Goal: Information Seeking & Learning: Learn about a topic

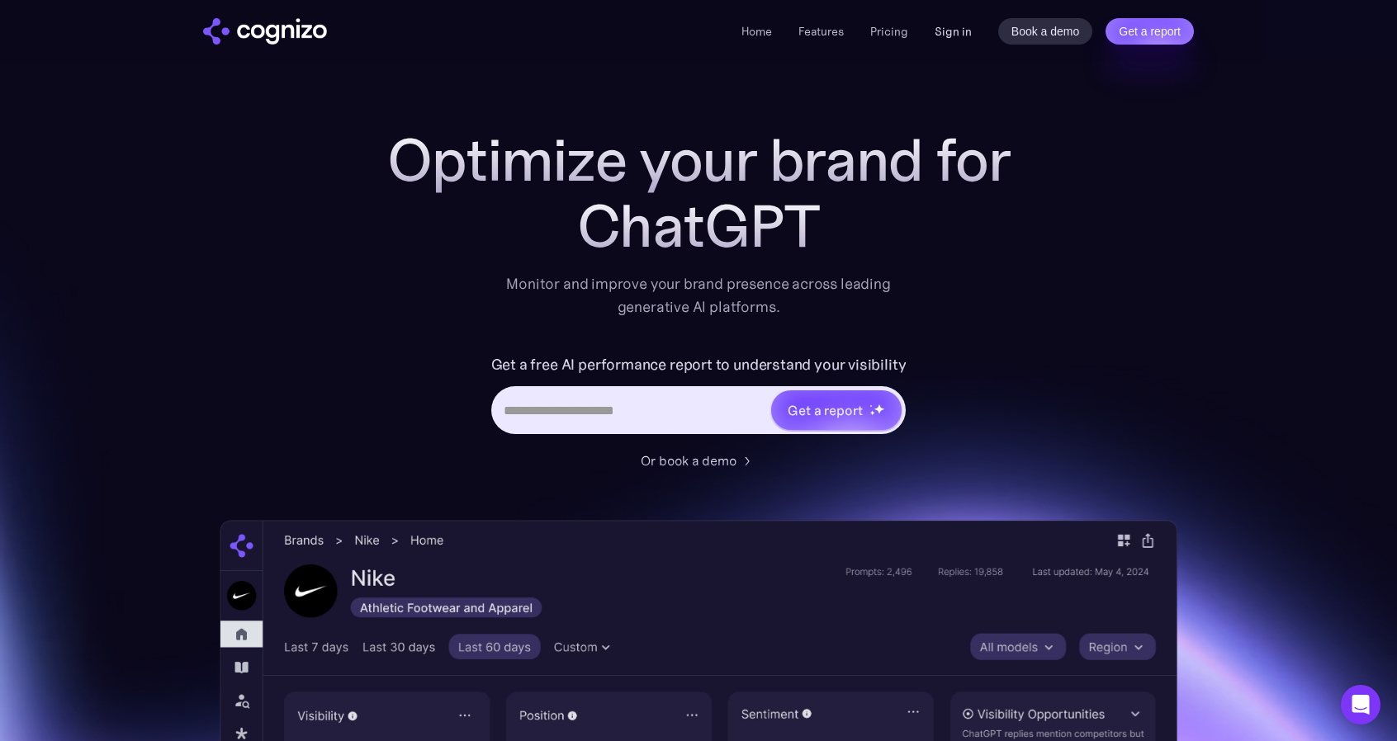
click at [959, 31] on link "Sign in" at bounding box center [952, 31] width 37 height 20
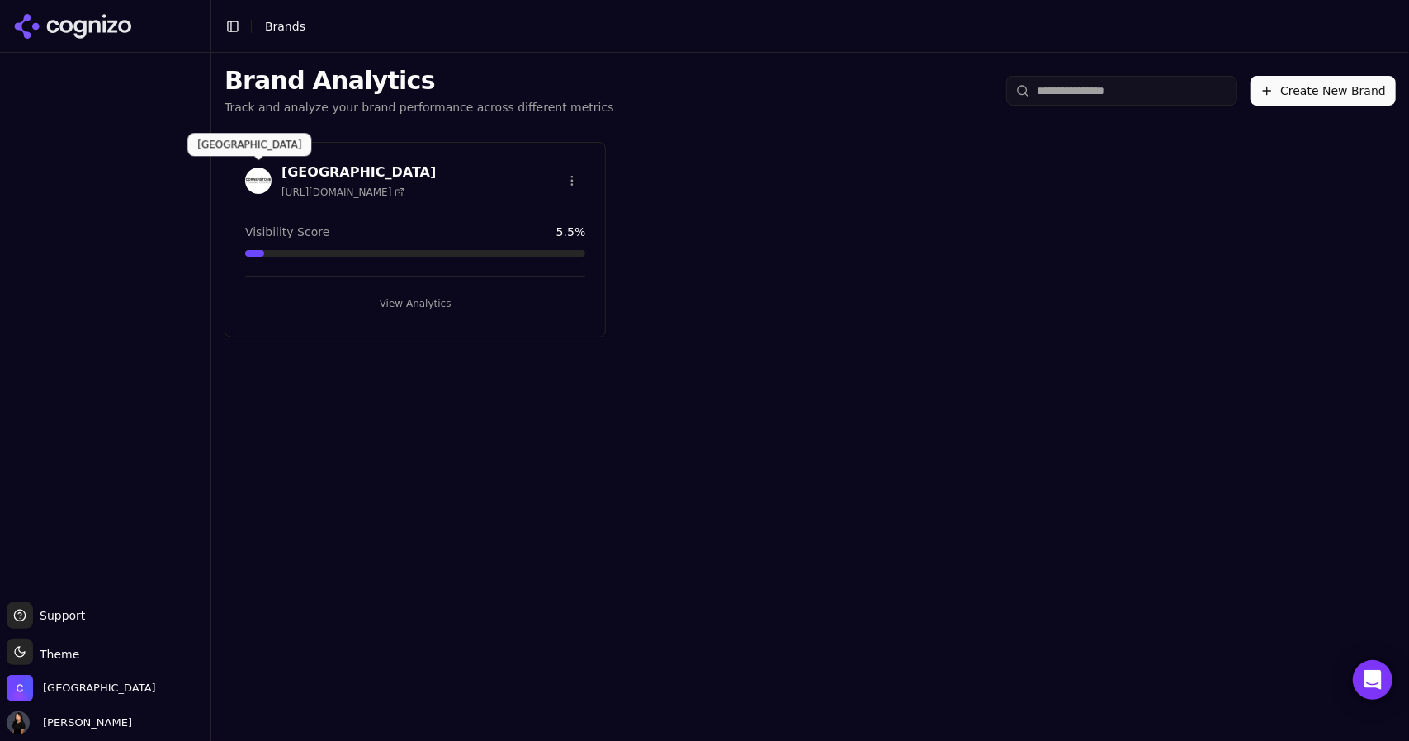
click at [383, 178] on h3 "[GEOGRAPHIC_DATA]" at bounding box center [358, 173] width 154 height 20
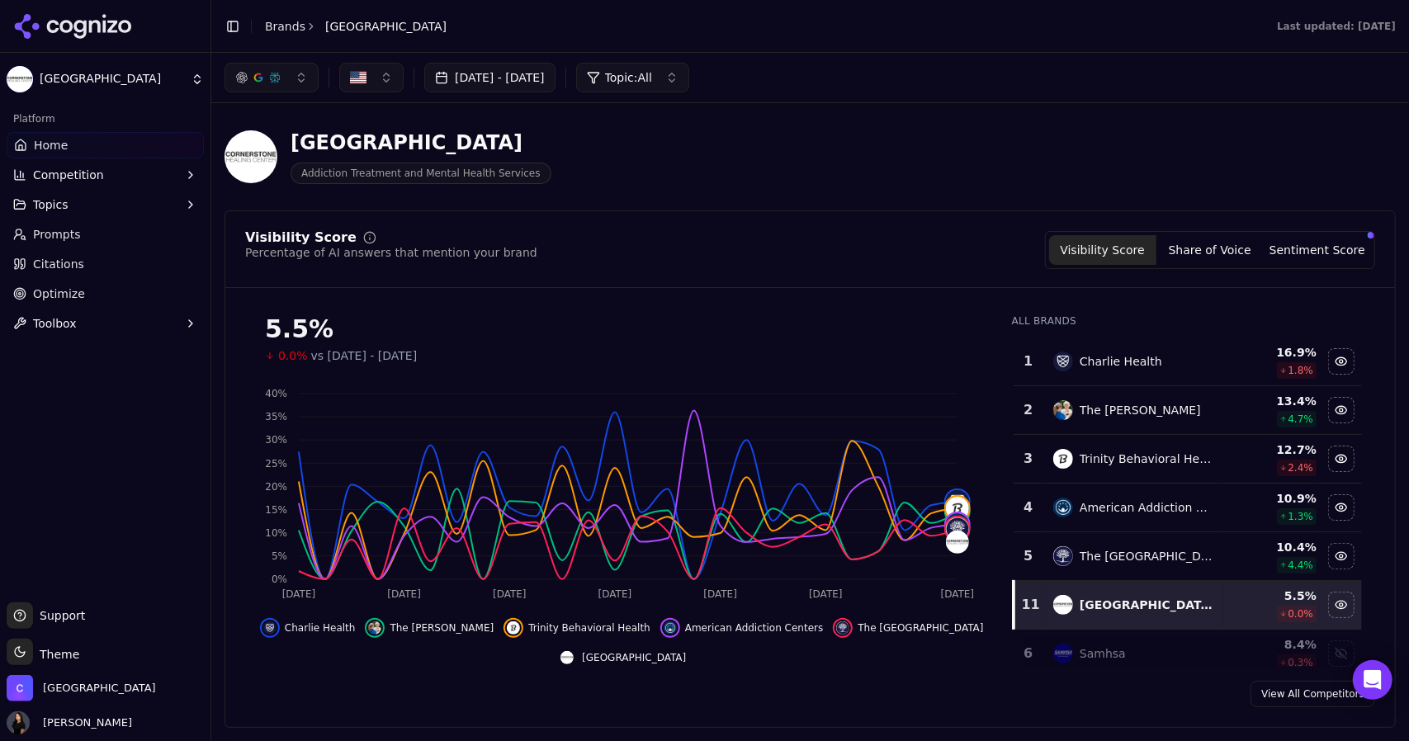
click at [192, 206] on icon "button" at bounding box center [190, 204] width 13 height 13
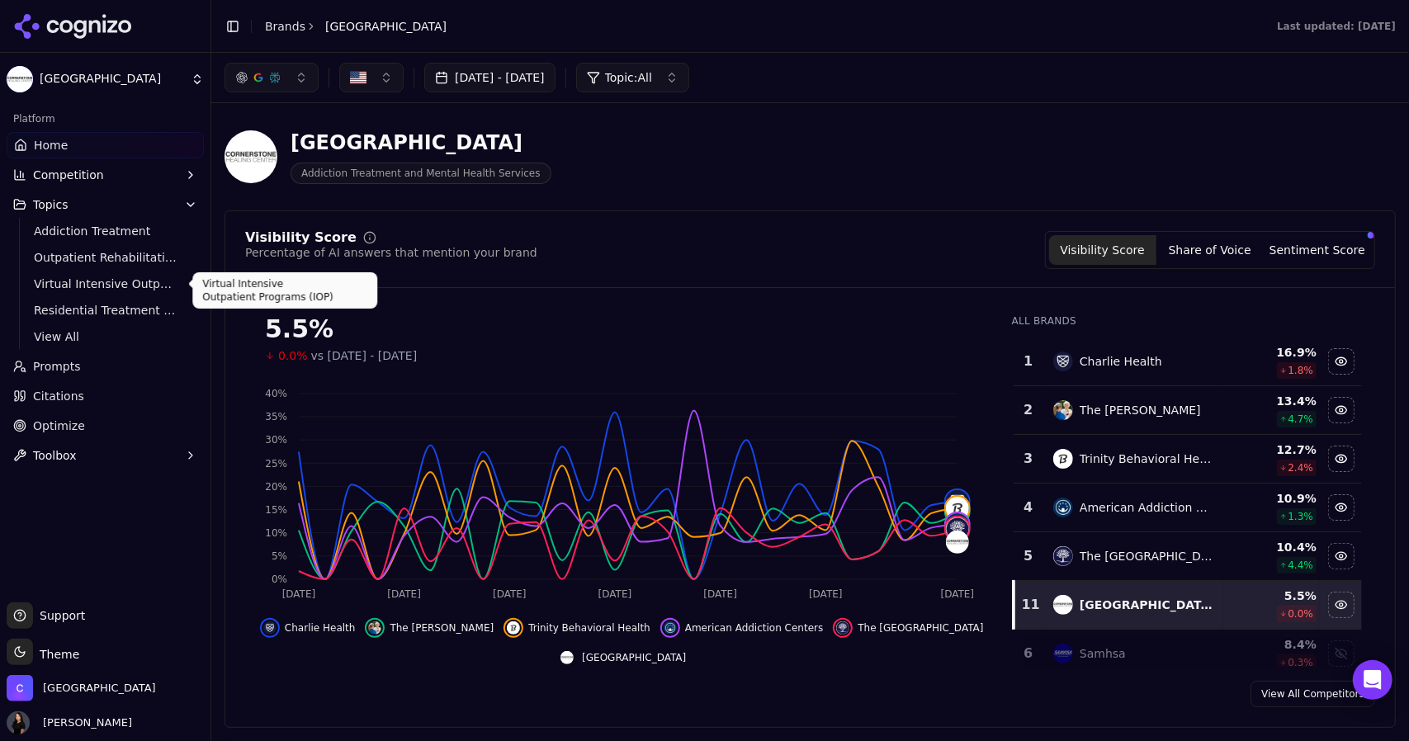
click at [83, 293] on link "Virtual Intensive Outpatient Programs (IOP)" at bounding box center [105, 283] width 157 height 23
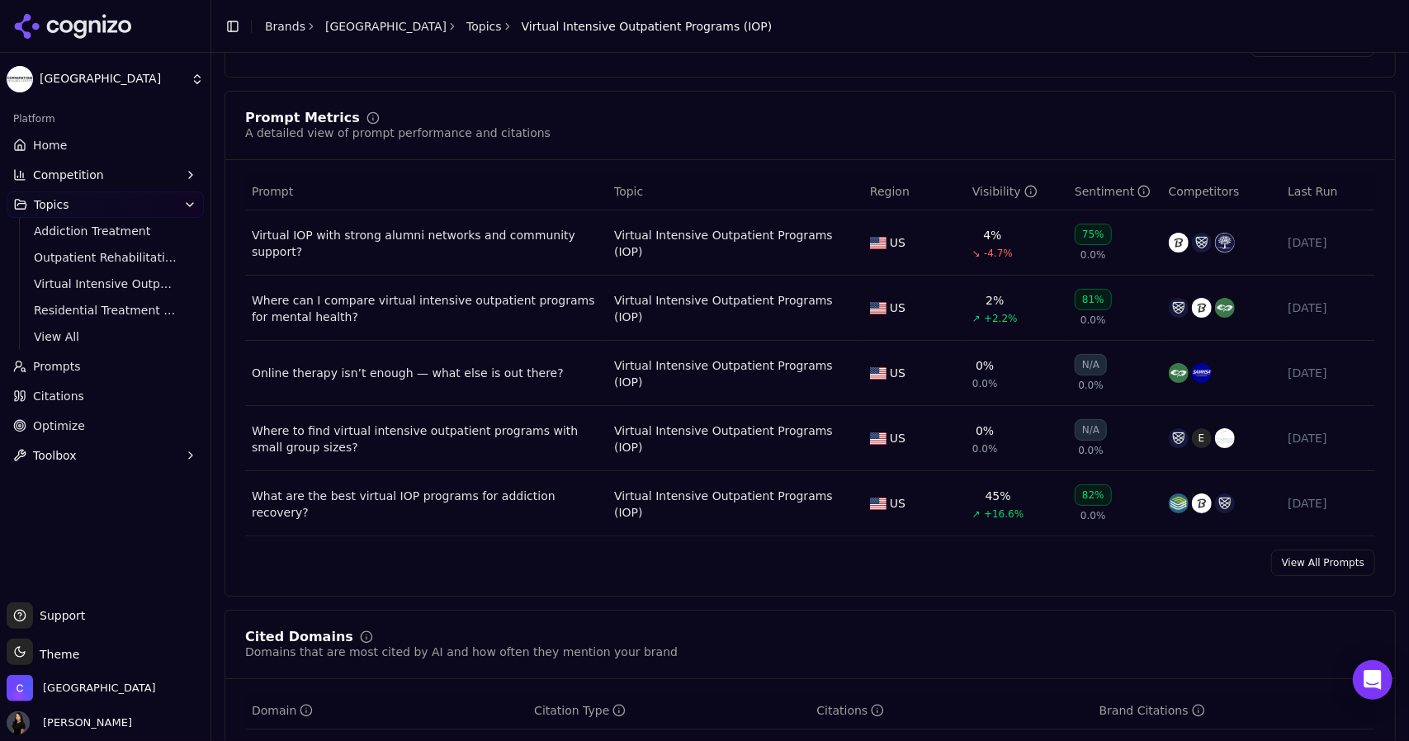
scroll to position [555, 0]
click at [445, 367] on div "Online therapy isn’t enough — what else is out there?" at bounding box center [426, 375] width 349 height 17
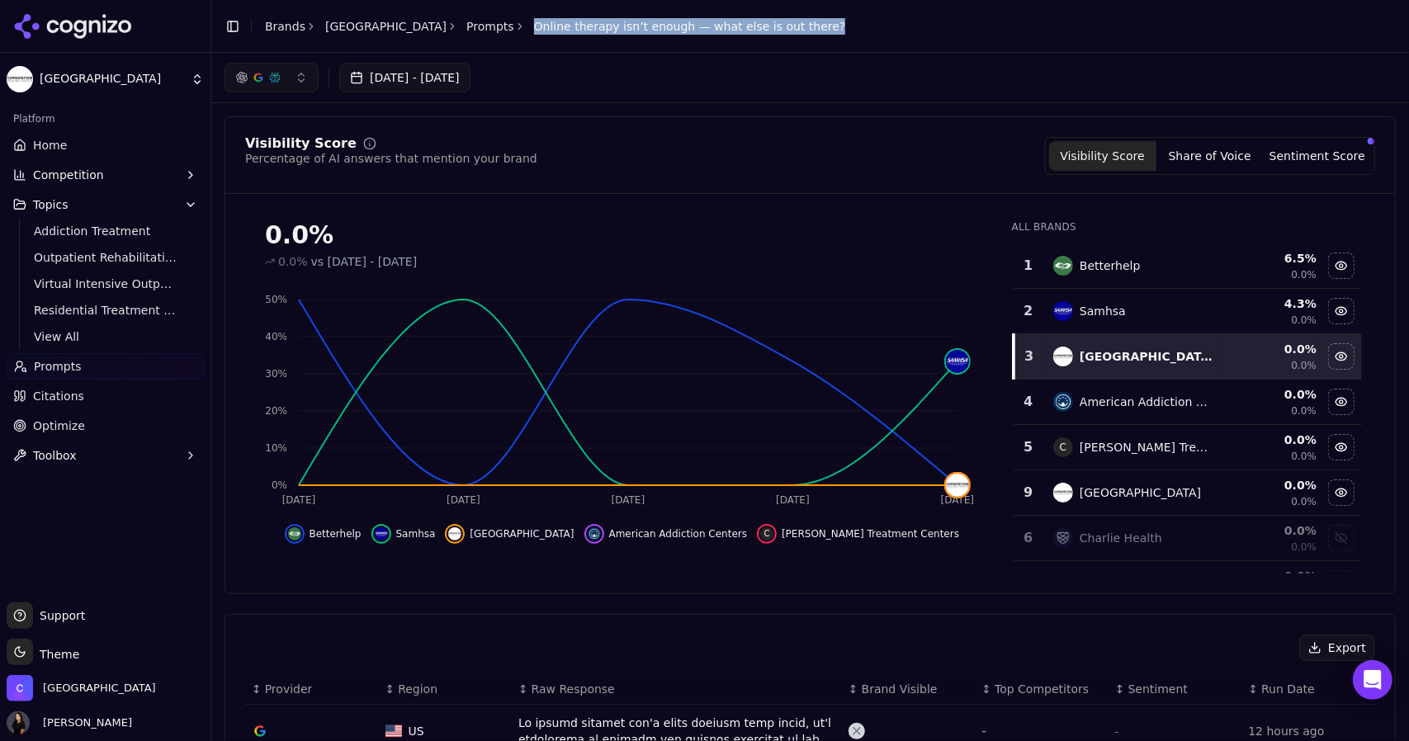
drag, startPoint x: 845, startPoint y: 27, endPoint x: 546, endPoint y: 31, distance: 298.8
click at [546, 31] on header "Toggle Sidebar Brands Cornerstone Healing Center Prompts Online therapy isn’t e…" at bounding box center [810, 26] width 1198 height 53
copy span "Online therapy isn’t enough — what else is out there?"
